Goal: Information Seeking & Learning: Learn about a topic

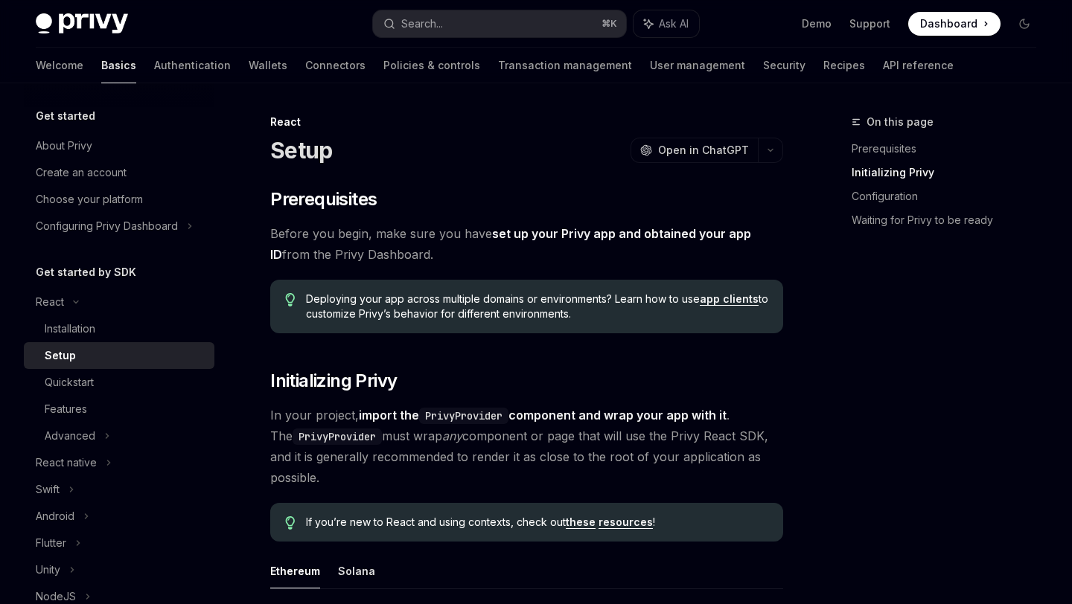
scroll to position [577, 0]
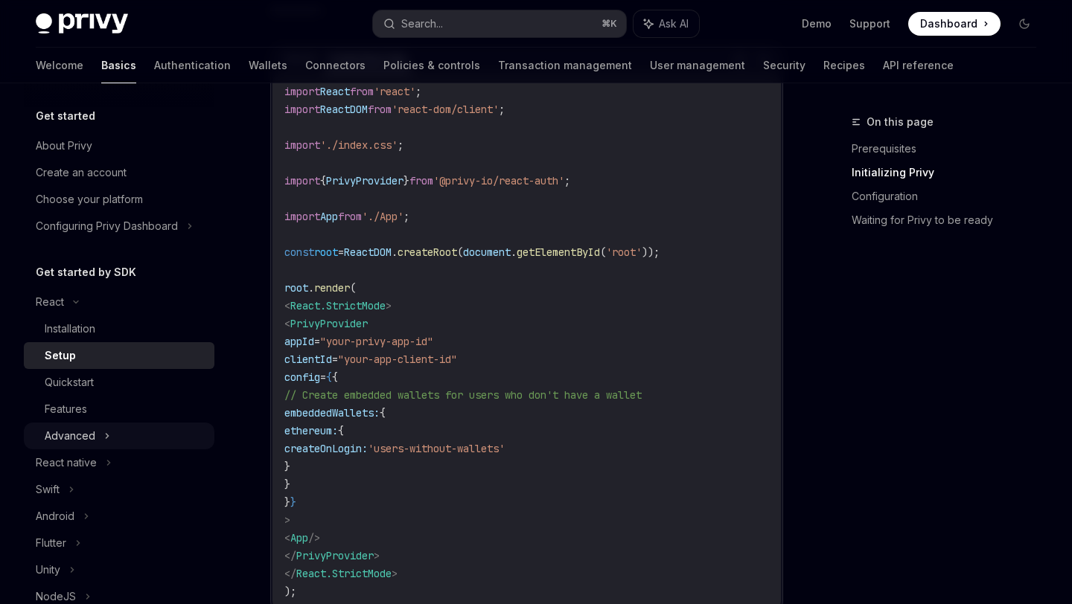
click at [104, 427] on icon at bounding box center [107, 436] width 6 height 18
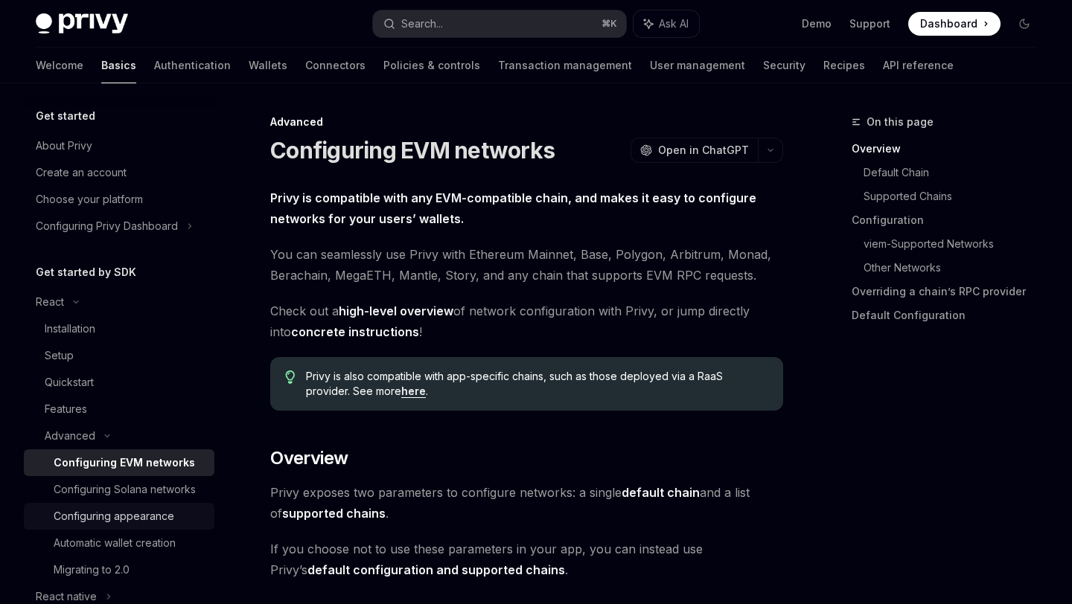
click at [170, 526] on link "Configuring appearance" at bounding box center [119, 516] width 191 height 27
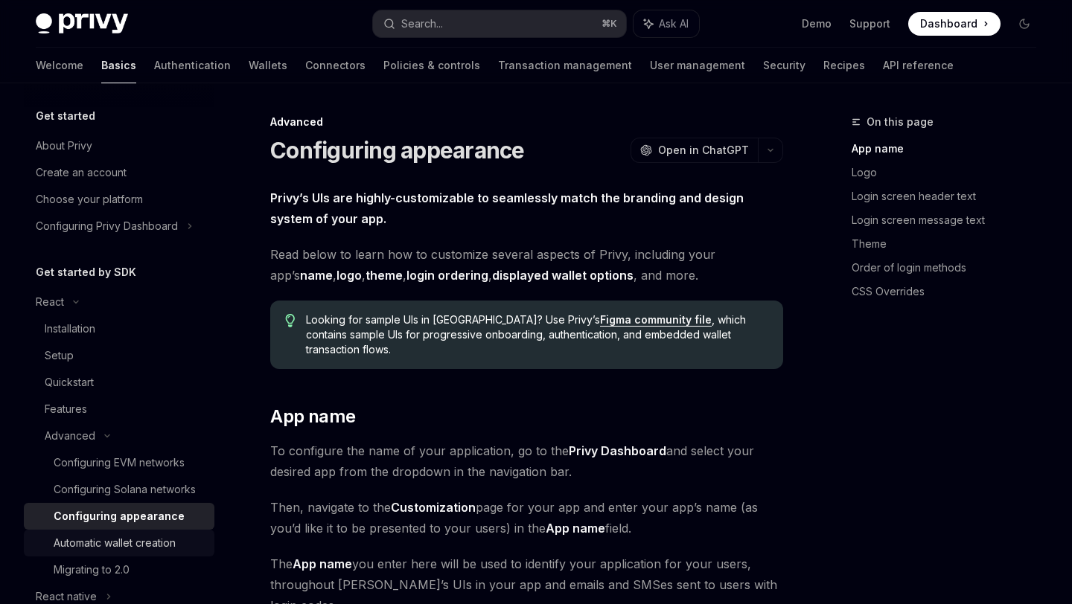
click at [185, 551] on div "Automatic wallet creation" at bounding box center [130, 543] width 152 height 18
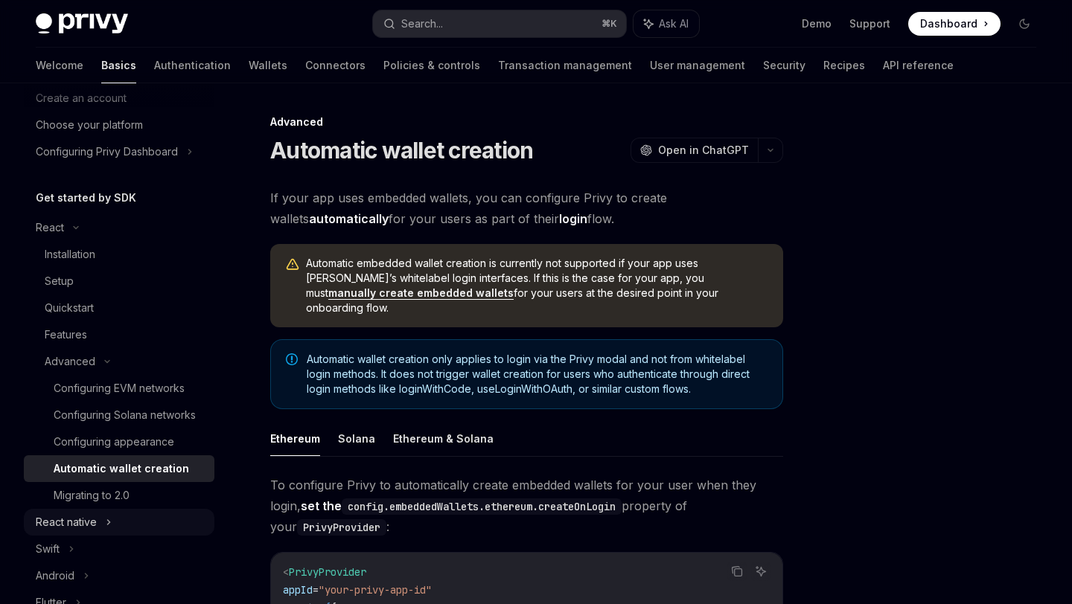
scroll to position [93, 0]
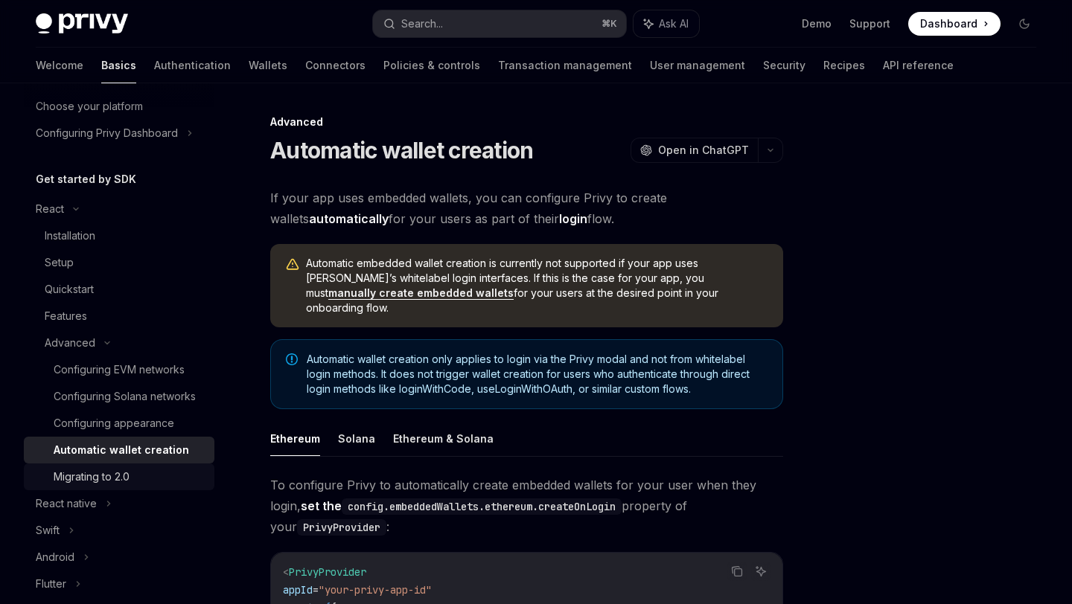
click at [185, 487] on link "Migrating to 2.0" at bounding box center [119, 477] width 191 height 27
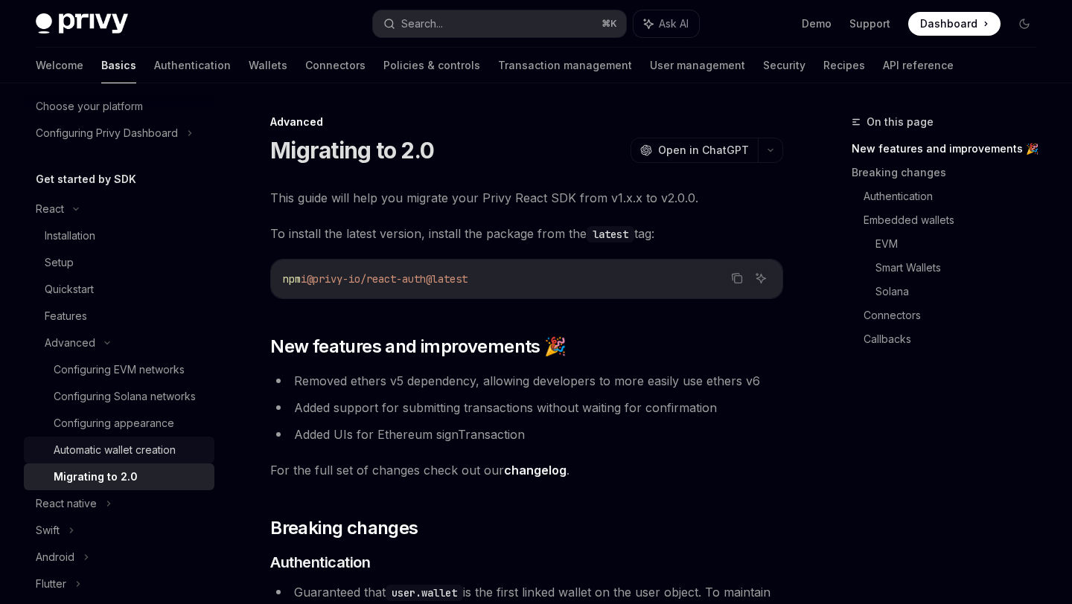
click at [183, 458] on div "Automatic wallet creation" at bounding box center [130, 450] width 152 height 18
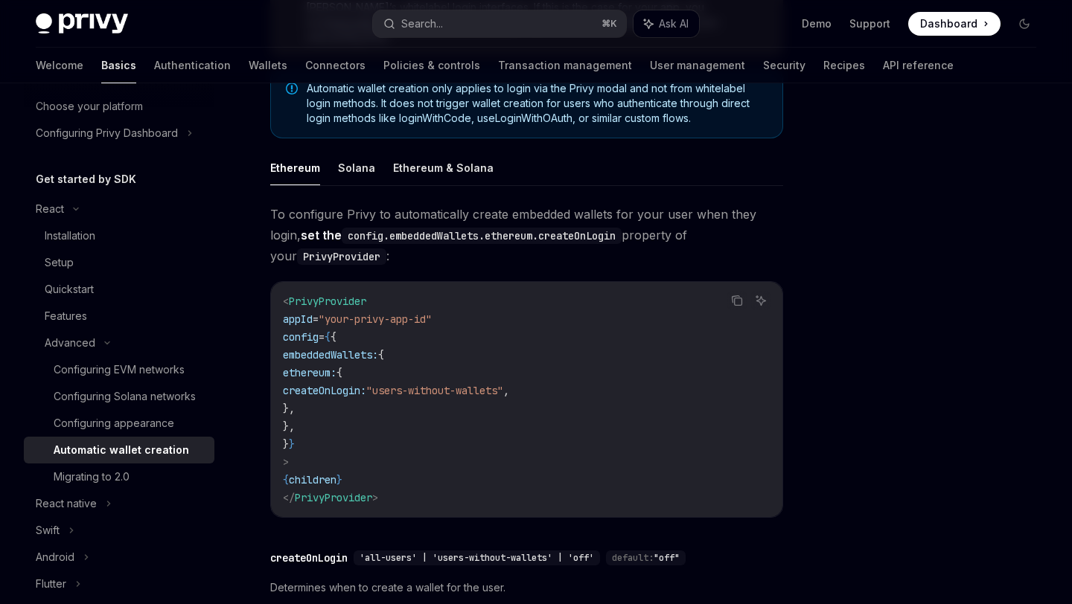
scroll to position [272, 0]
click at [138, 378] on div "Configuring EVM networks" at bounding box center [119, 370] width 131 height 18
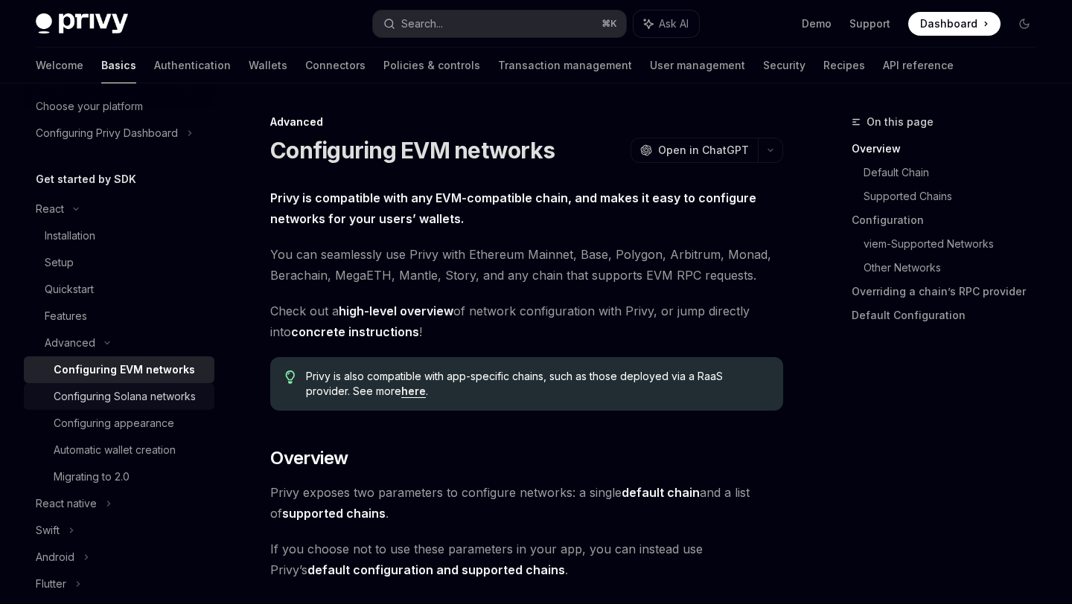
click at [147, 403] on div "Configuring Solana networks" at bounding box center [125, 397] width 142 height 18
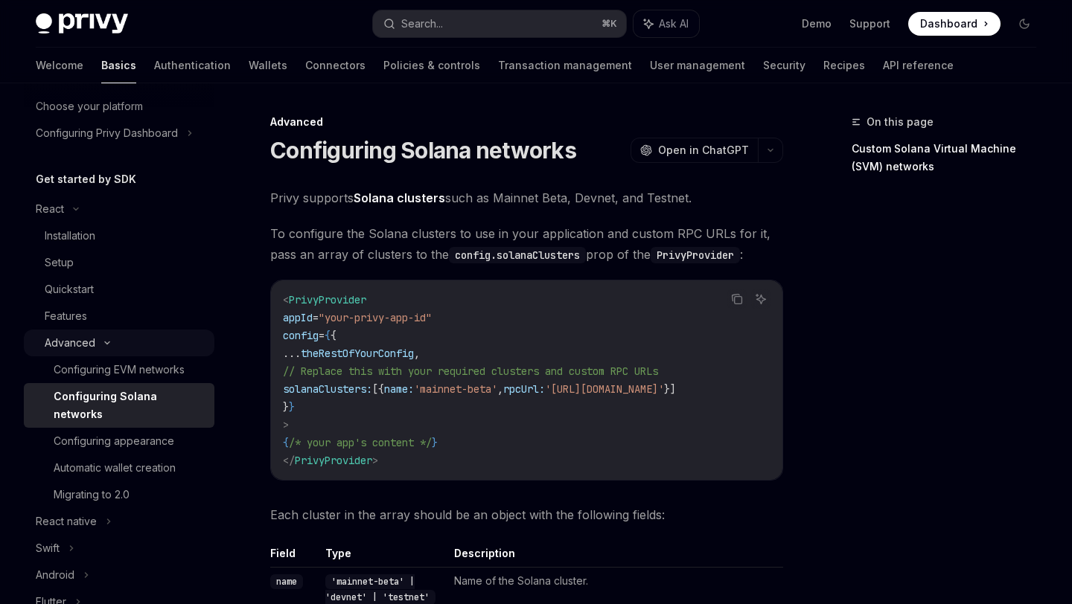
click at [136, 353] on div "Advanced" at bounding box center [119, 343] width 191 height 27
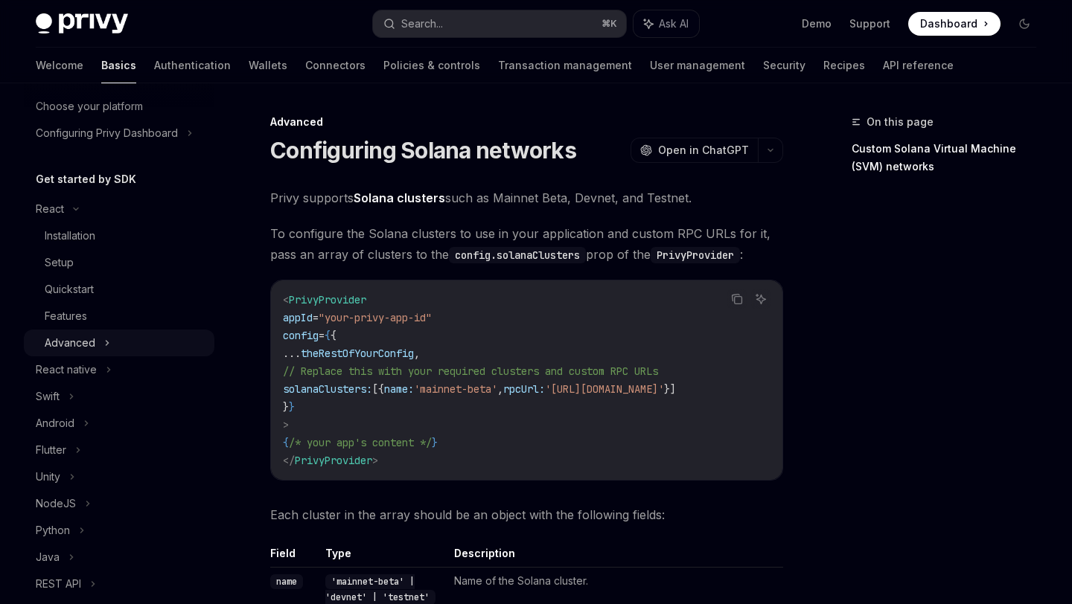
click at [131, 348] on div "Advanced" at bounding box center [119, 343] width 191 height 27
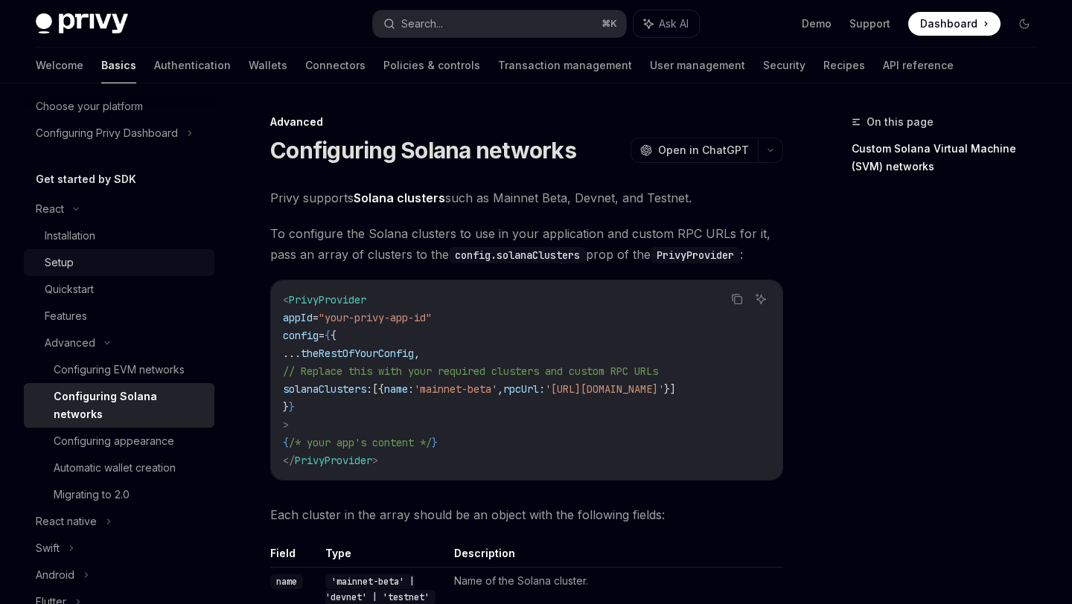
click at [88, 267] on div "Setup" at bounding box center [125, 263] width 161 height 18
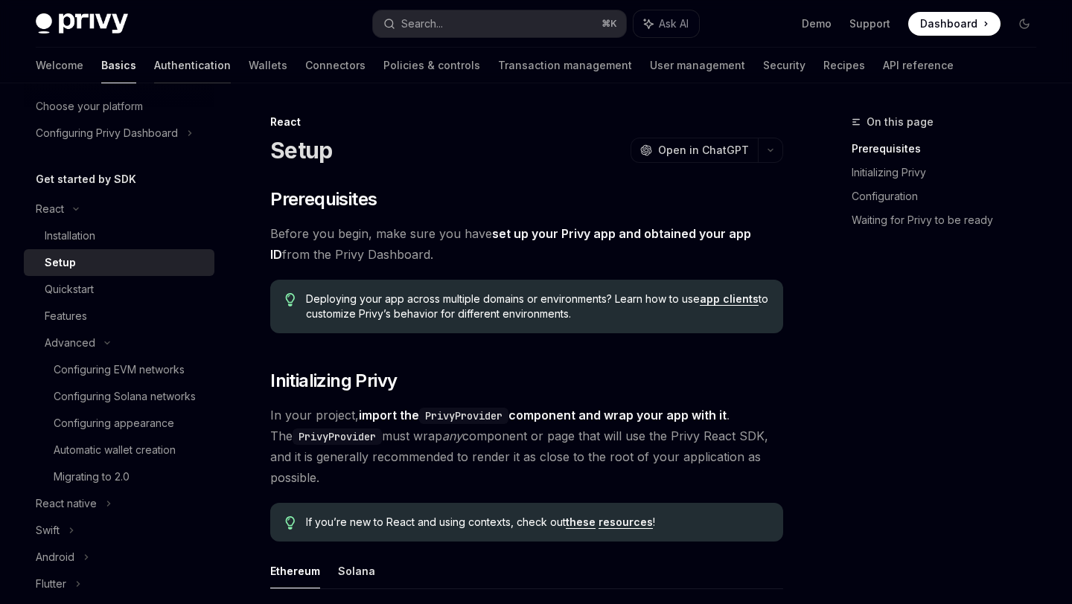
click at [154, 66] on link "Authentication" at bounding box center [192, 66] width 77 height 36
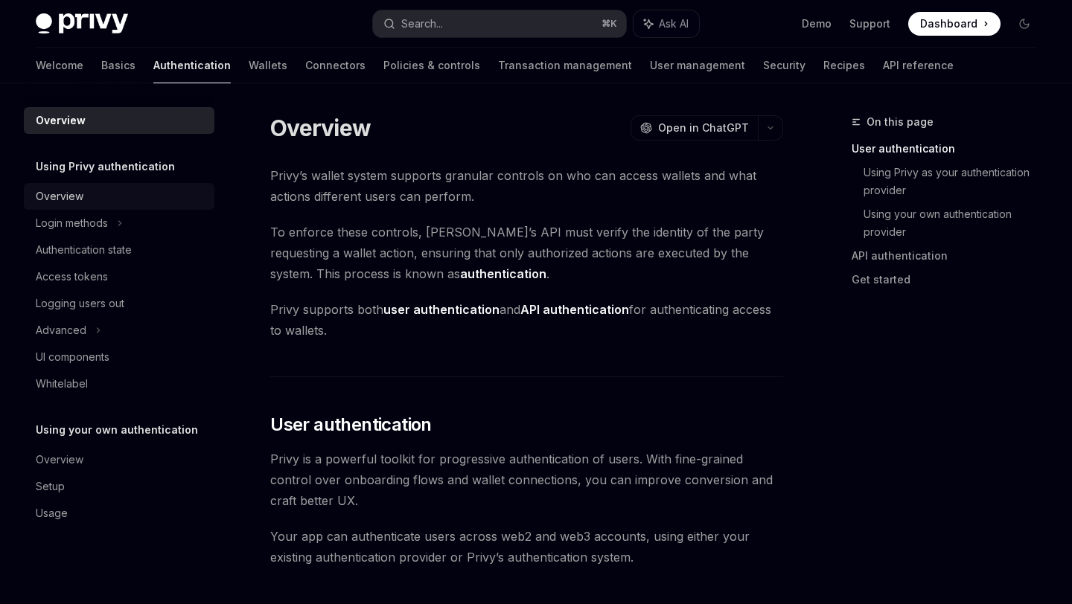
click at [132, 205] on link "Overview" at bounding box center [119, 196] width 191 height 27
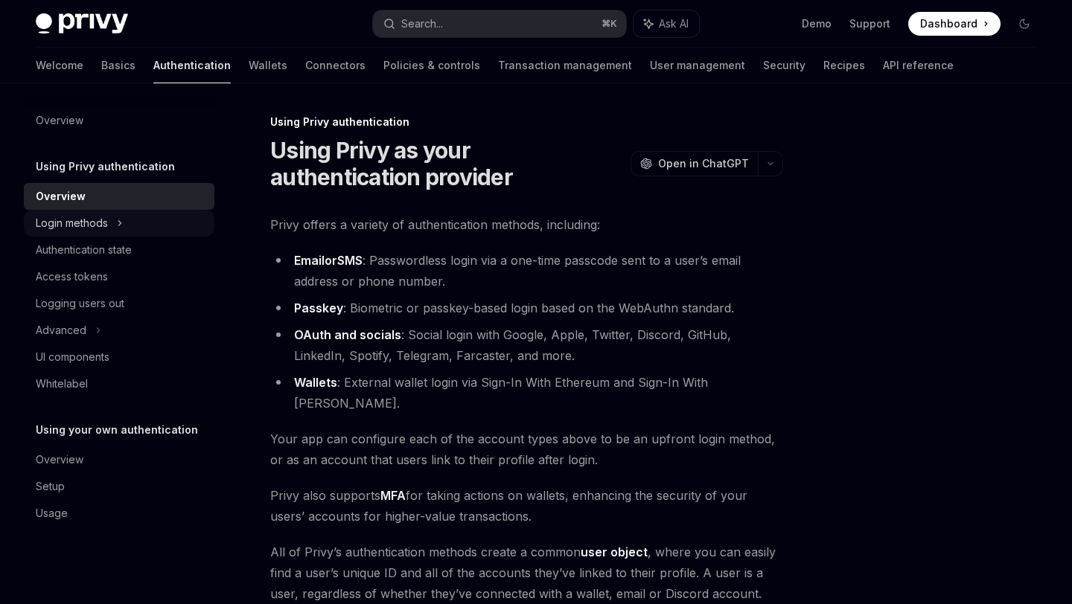
click at [137, 220] on div "Login methods" at bounding box center [119, 223] width 191 height 27
type textarea "*"
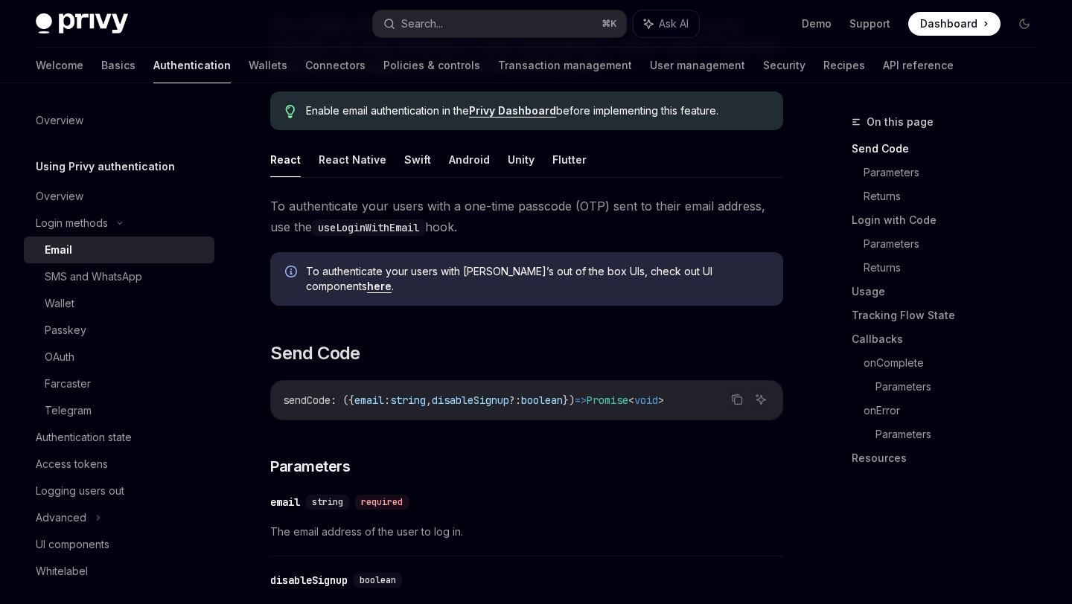
scroll to position [169, 0]
